Goal: Task Accomplishment & Management: Complete application form

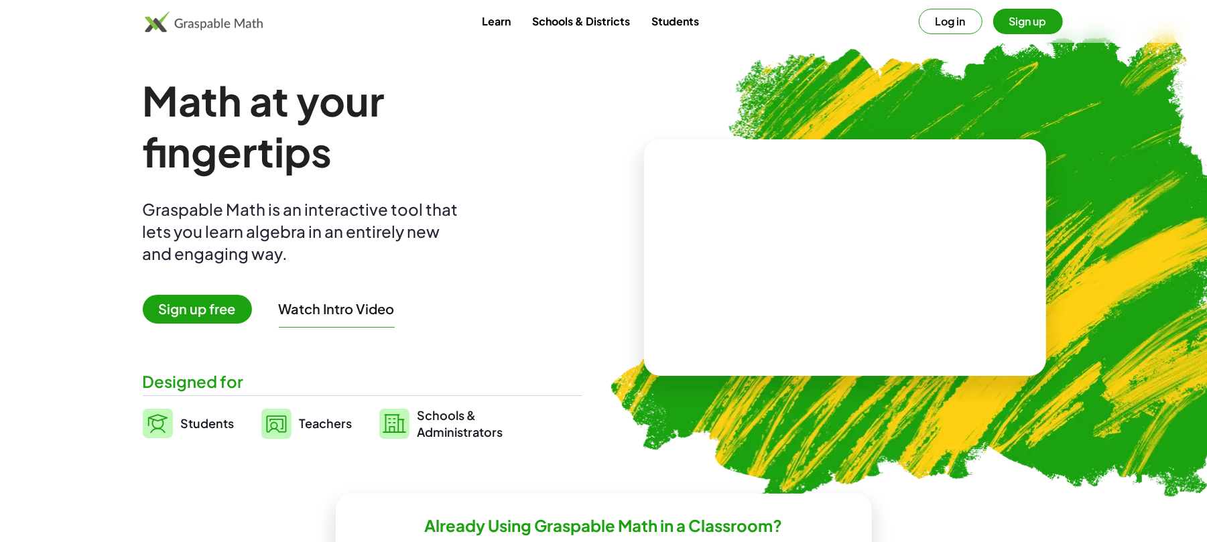
click at [200, 304] on span "Sign up free" at bounding box center [197, 309] width 109 height 29
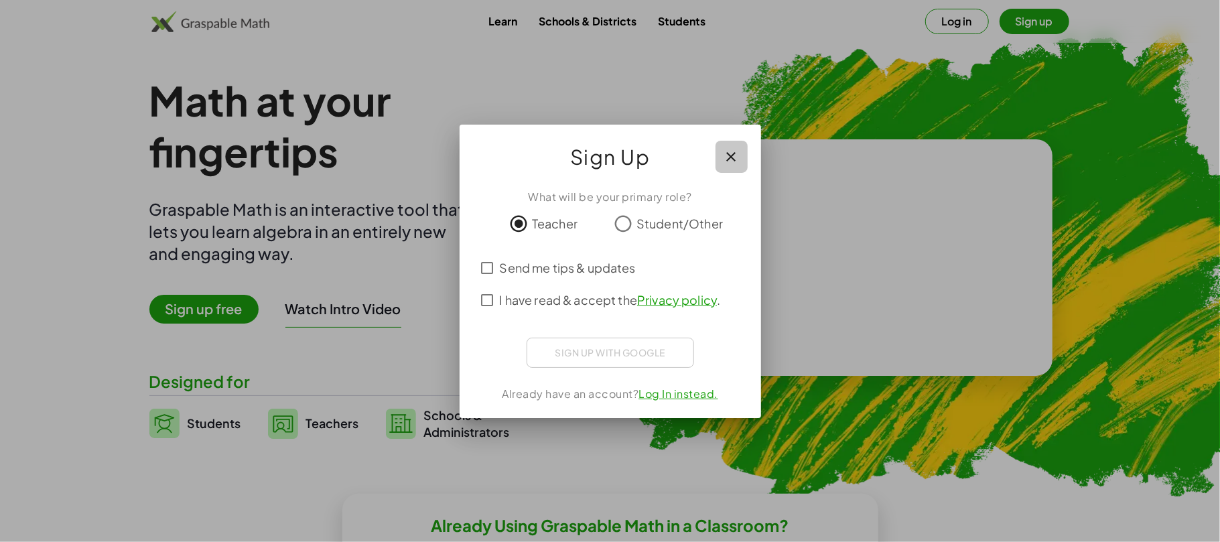
click at [732, 159] on icon "button" at bounding box center [732, 157] width 16 height 16
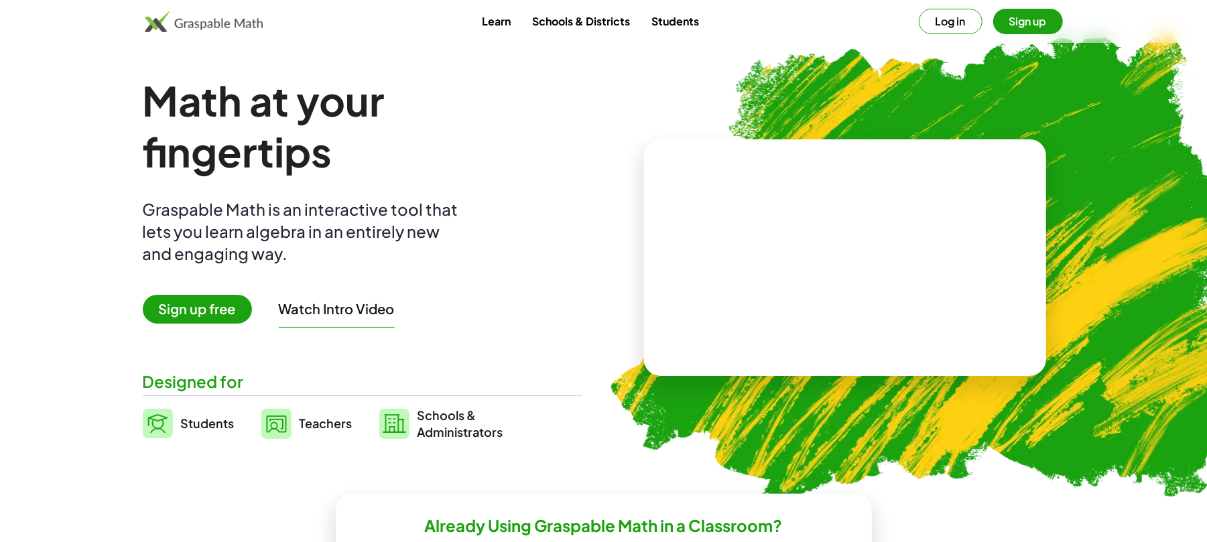
click at [214, 303] on span "Sign up free" at bounding box center [197, 309] width 109 height 29
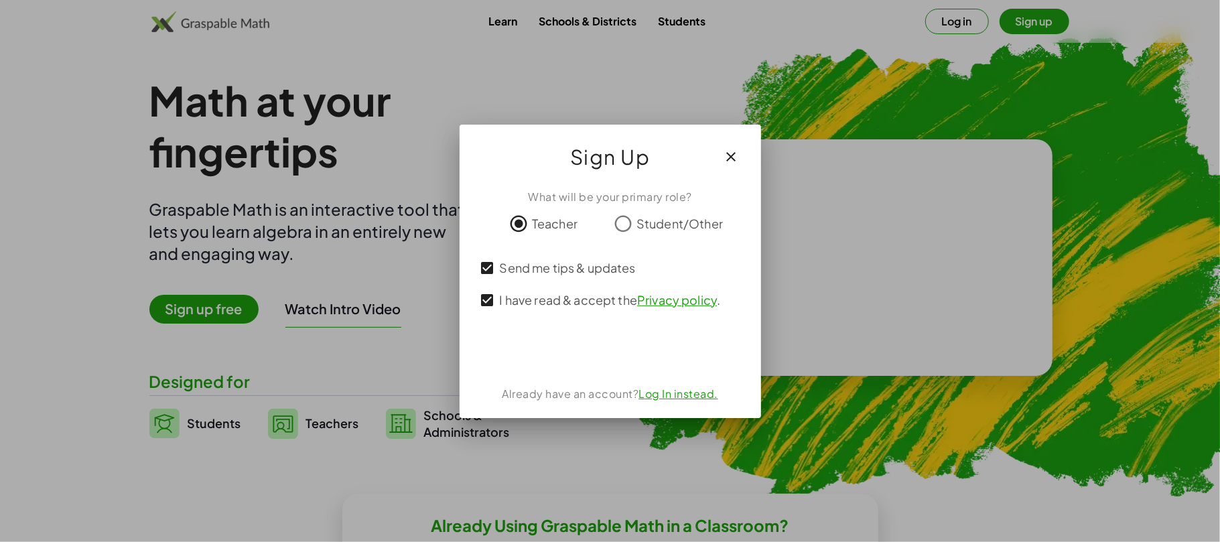
click at [737, 151] on icon "button" at bounding box center [732, 157] width 16 height 16
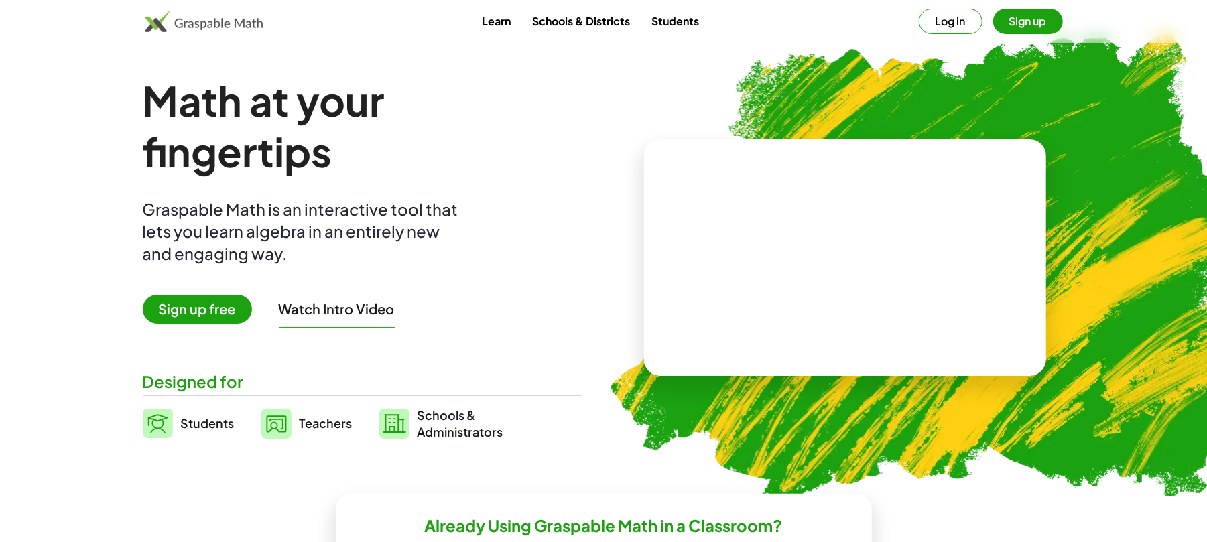
click at [309, 424] on span "Teachers" at bounding box center [326, 422] width 53 height 15
